Goal: Information Seeking & Learning: Understand process/instructions

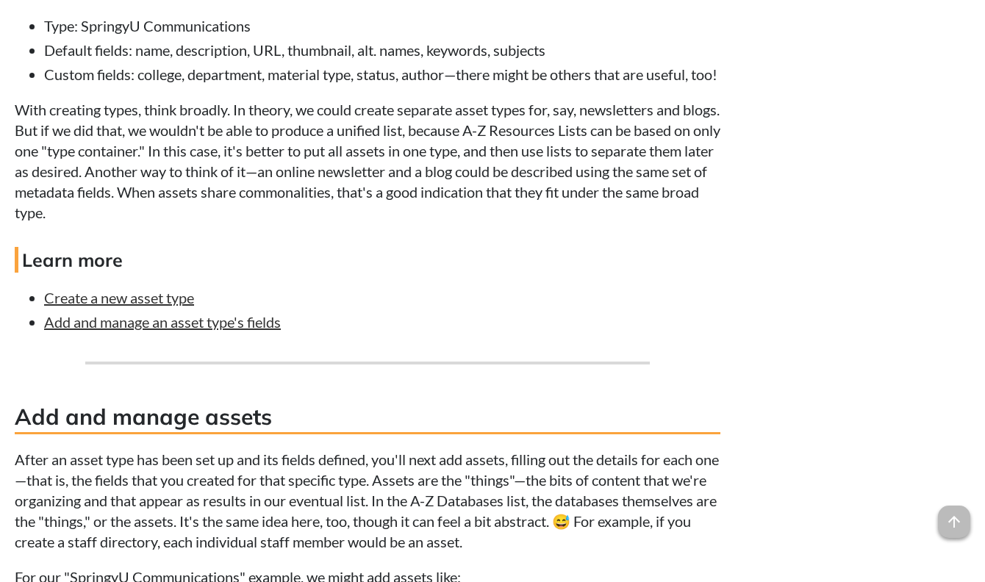
scroll to position [2500, 0]
click at [160, 306] on link "Create a new asset type" at bounding box center [119, 297] width 150 height 18
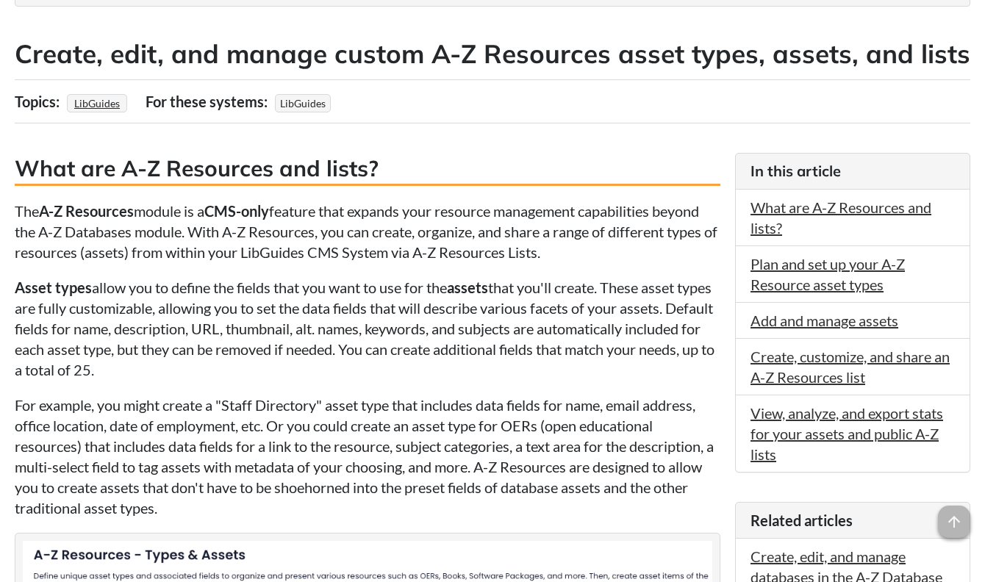
scroll to position [221, 0]
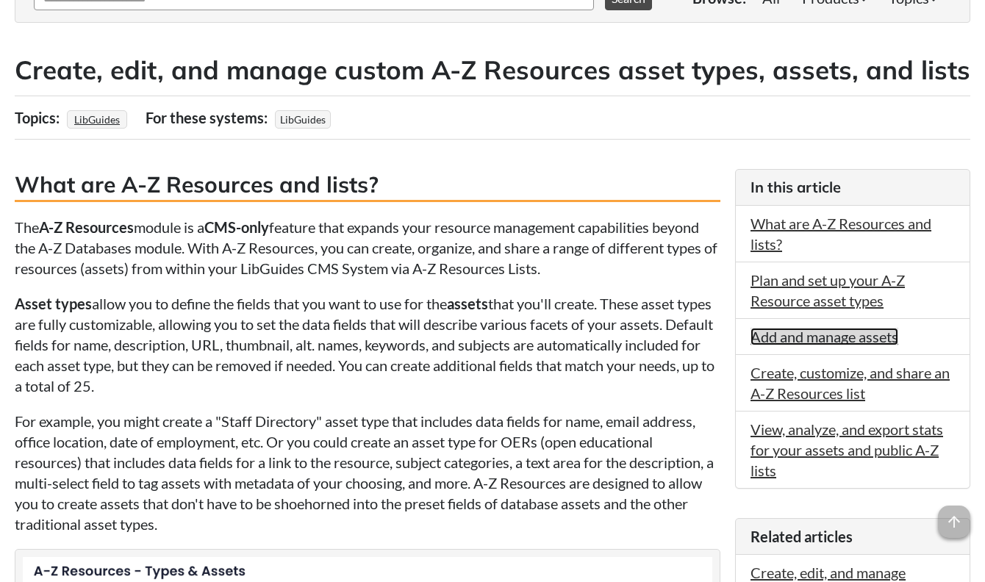
click at [882, 342] on link "Add and manage assets" at bounding box center [825, 337] width 148 height 18
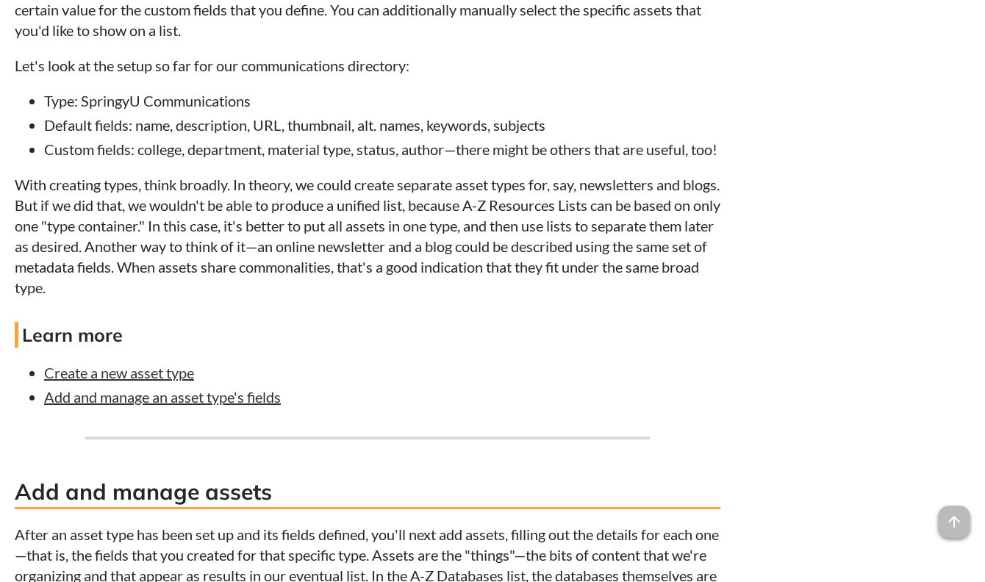
scroll to position [2554, 0]
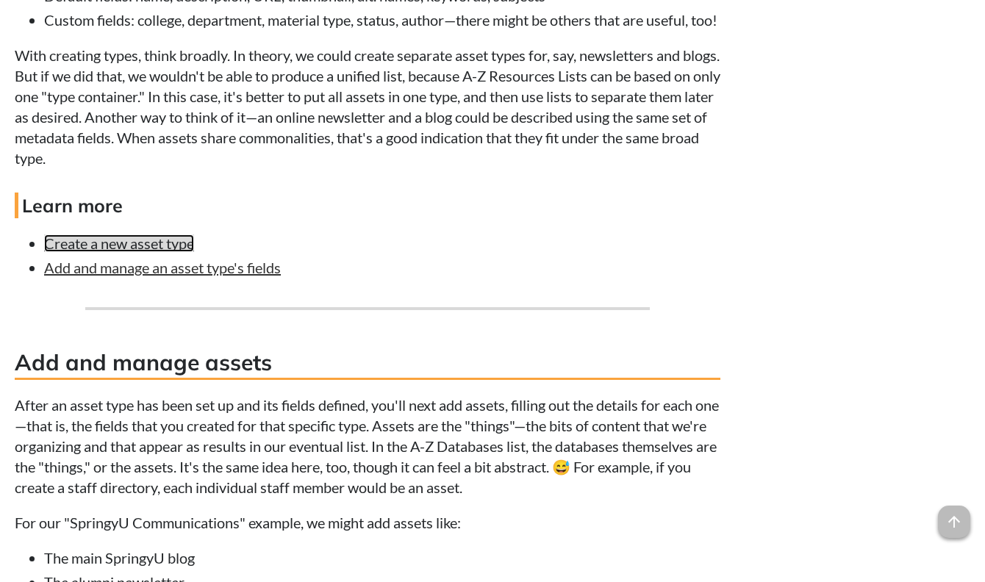
click at [150, 252] on link "Create a new asset type" at bounding box center [119, 244] width 150 height 18
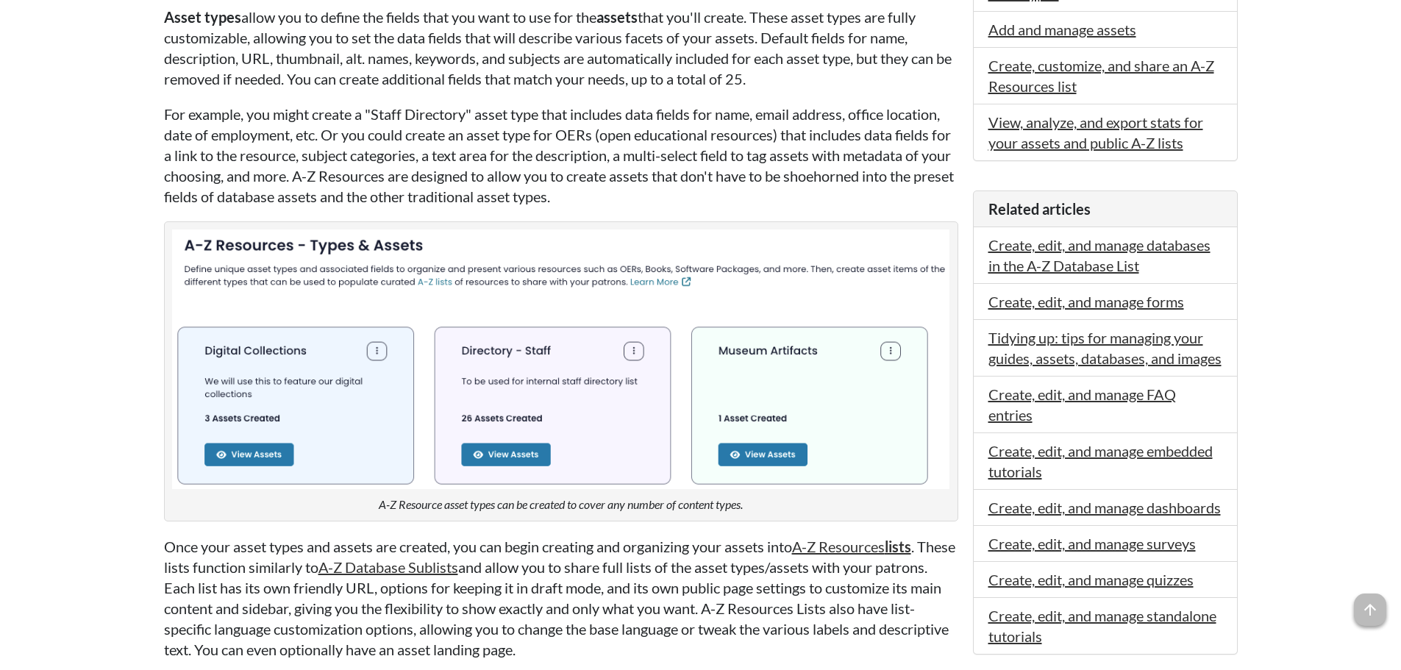
scroll to position [185, 0]
